Goal: Find specific page/section: Find specific page/section

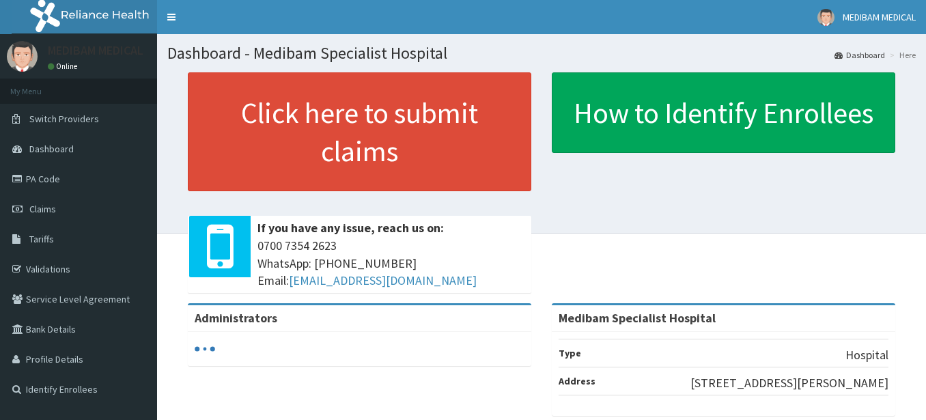
click at [48, 254] on link "Validations" at bounding box center [78, 269] width 157 height 30
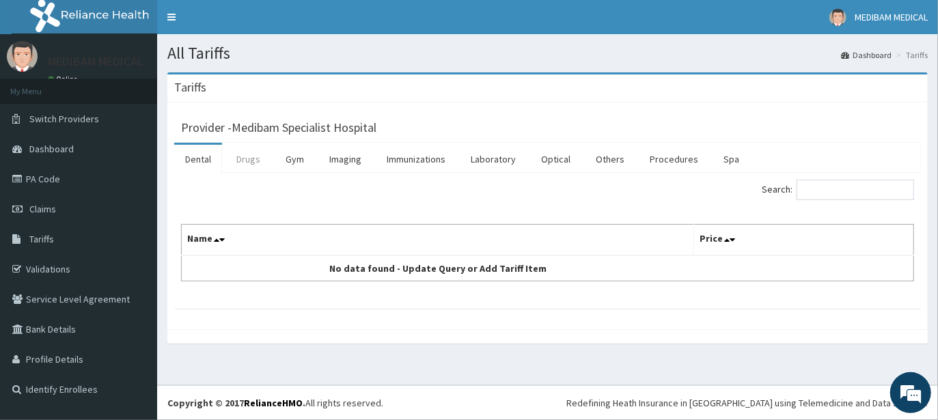
click at [249, 161] on link "Drugs" at bounding box center [248, 159] width 46 height 29
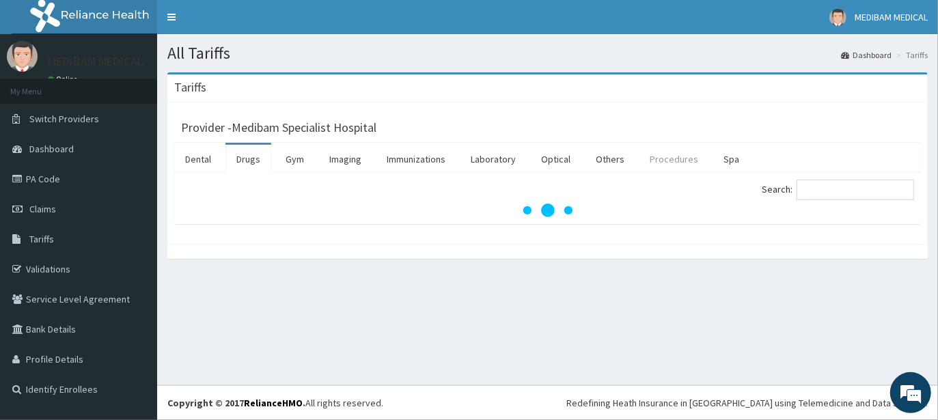
click at [666, 163] on link "Procedures" at bounding box center [674, 159] width 70 height 29
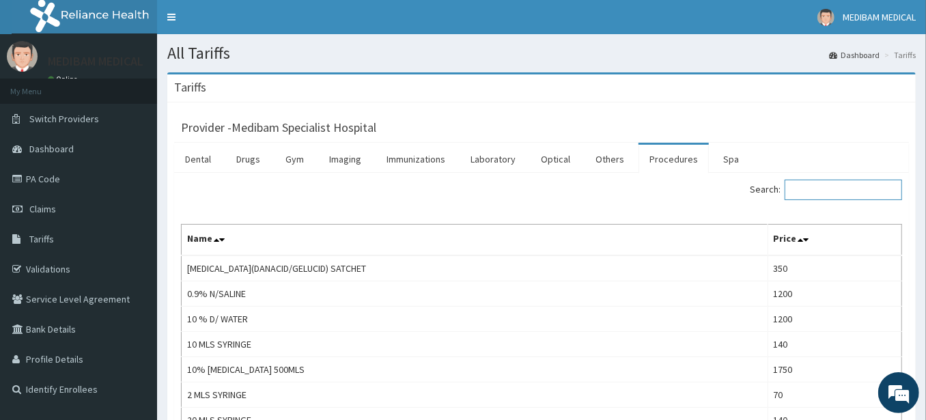
click at [842, 187] on input "Search:" at bounding box center [843, 190] width 117 height 20
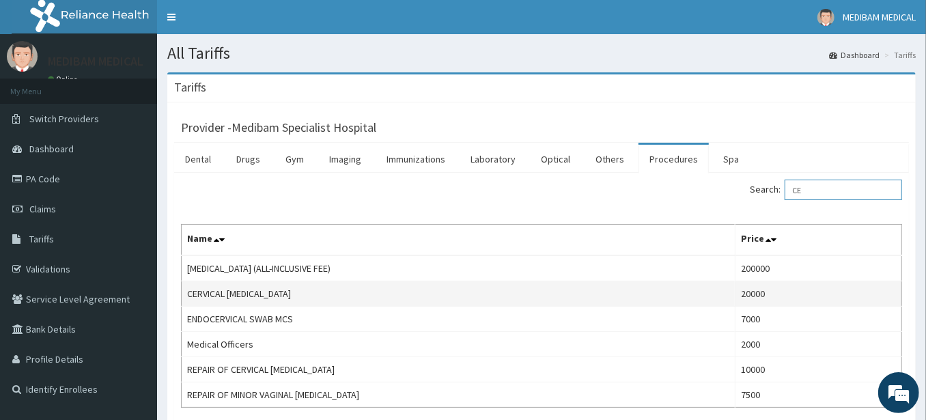
type input "C"
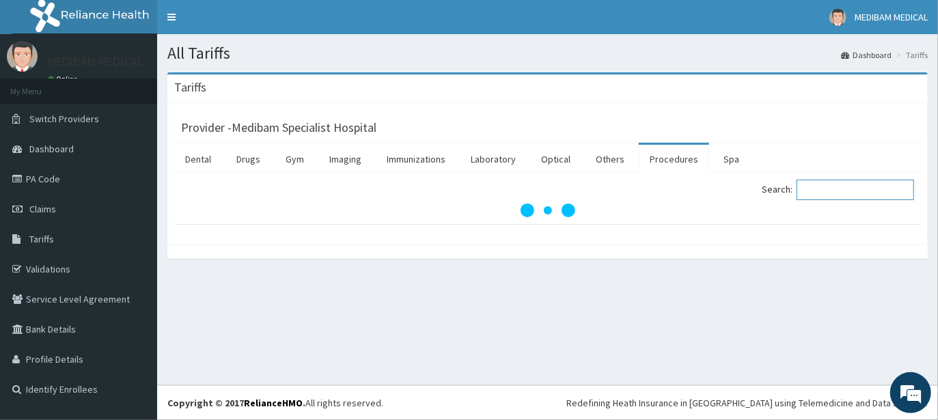
type input "D"
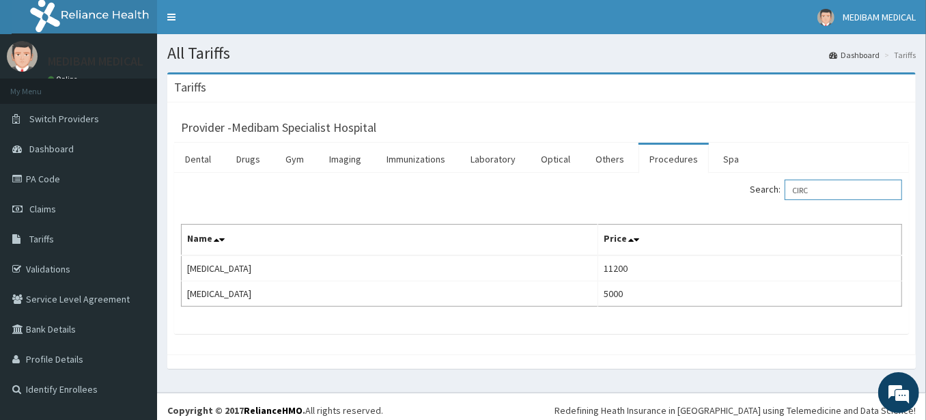
type input "CIRC"
